Goal: Task Accomplishment & Management: Use online tool/utility

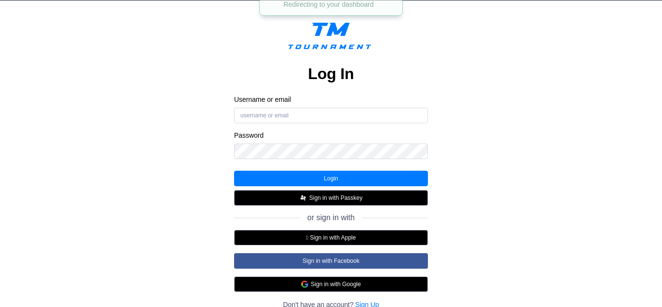
scroll to position [77, 0]
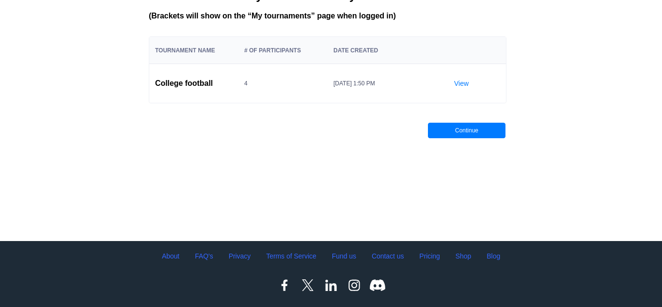
scroll to position [58, 0]
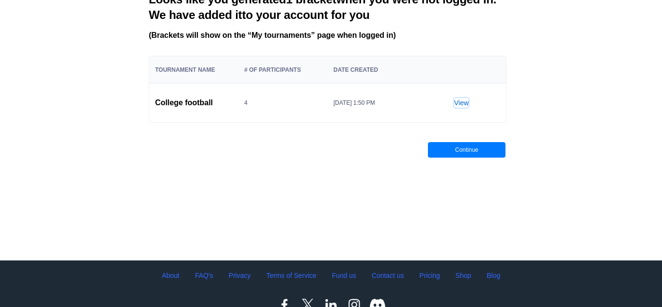
click at [461, 99] on link "View" at bounding box center [461, 103] width 15 height 10
click at [455, 102] on link "View" at bounding box center [461, 103] width 15 height 10
click at [472, 148] on button "Continue" at bounding box center [466, 149] width 77 height 15
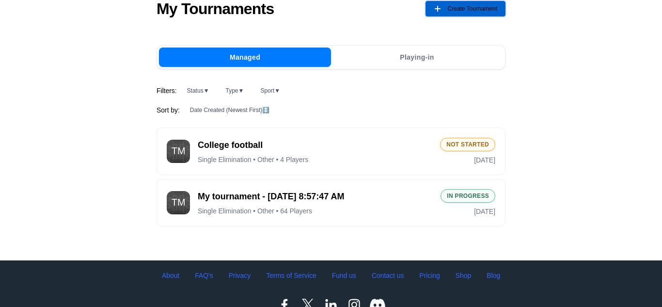
click at [464, 9] on span "Create Tournament" at bounding box center [472, 8] width 50 height 15
